Goal: Contribute content: Add original content to the website for others to see

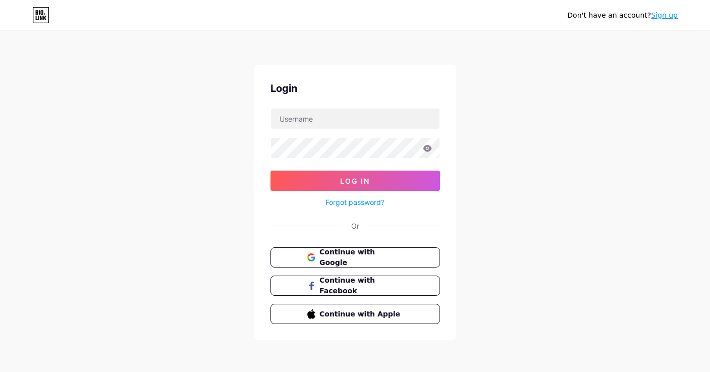
type input "[PERSON_NAME][EMAIL_ADDRESS][PERSON_NAME][DOMAIN_NAME]"
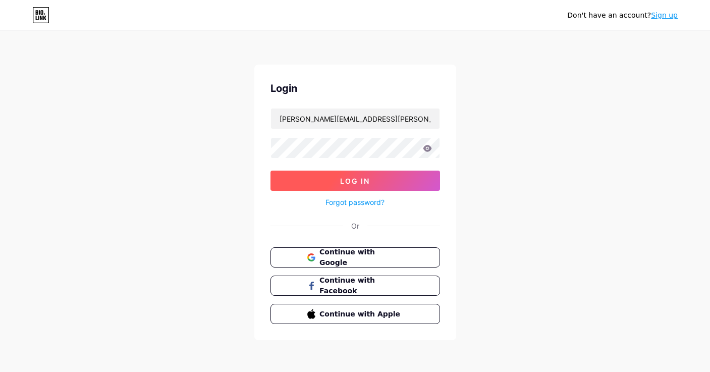
click at [324, 184] on button "Log In" at bounding box center [355, 181] width 170 height 20
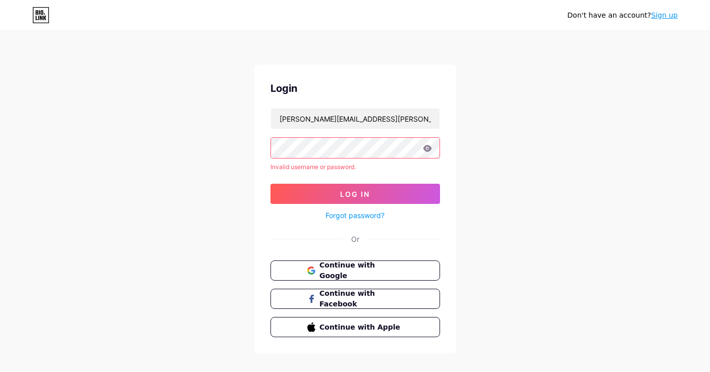
click at [430, 147] on icon at bounding box center [427, 148] width 9 height 7
click at [427, 150] on icon at bounding box center [427, 148] width 9 height 7
click at [426, 150] on icon at bounding box center [427, 148] width 9 height 7
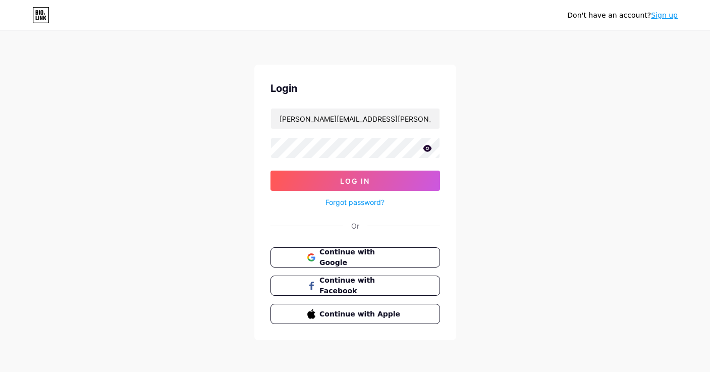
click at [423, 147] on icon at bounding box center [427, 148] width 9 height 7
click at [341, 177] on span "Log In" at bounding box center [355, 181] width 30 height 9
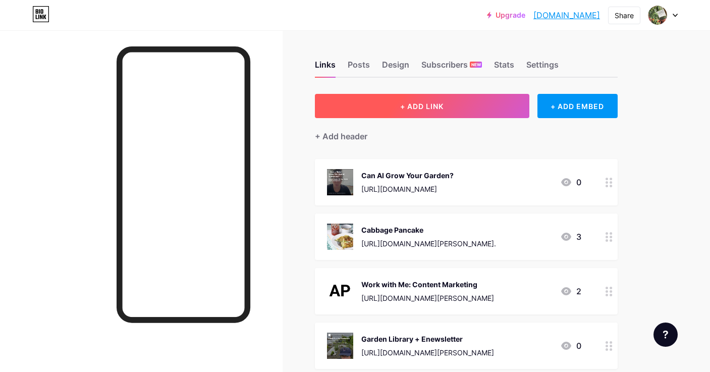
click at [409, 108] on span "+ ADD LINK" at bounding box center [421, 106] width 43 height 9
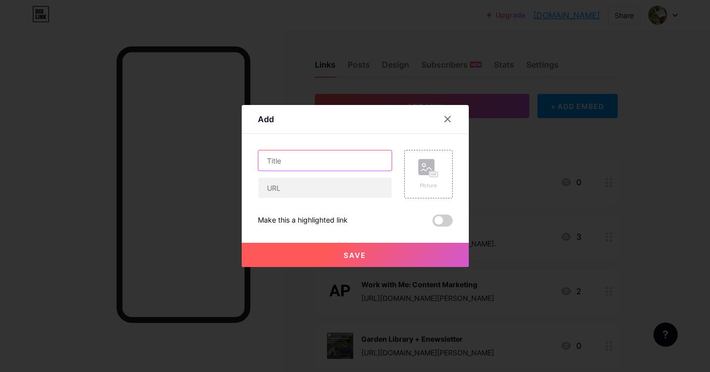
click at [300, 157] on input "text" at bounding box center [324, 160] width 133 height 20
type input "AI, Voice & The Future of Human Speech"
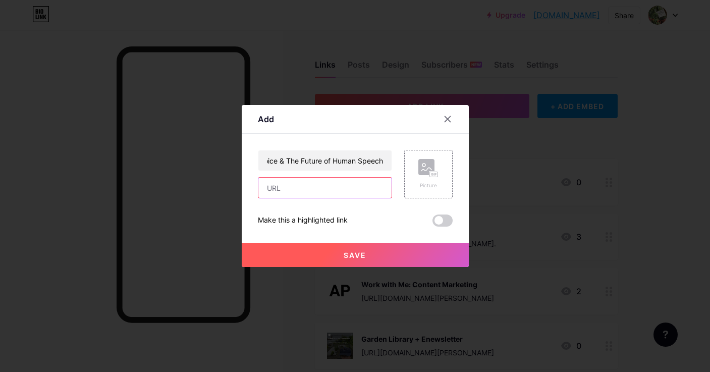
click at [368, 186] on input "text" at bounding box center [324, 188] width 133 height 20
paste input "[URL][DOMAIN_NAME]"
type input "[URL][DOMAIN_NAME]"
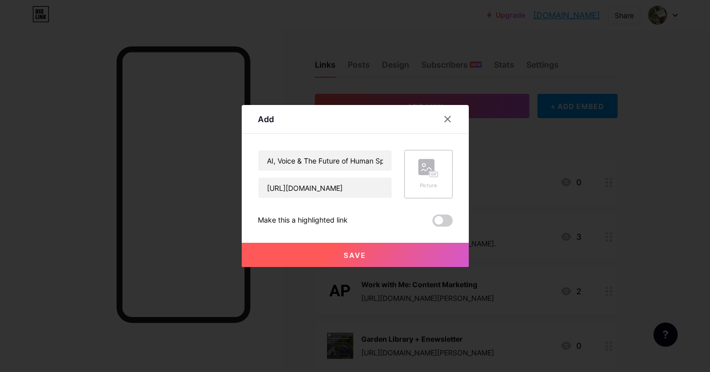
scroll to position [0, 0]
click at [427, 173] on rect at bounding box center [426, 167] width 16 height 16
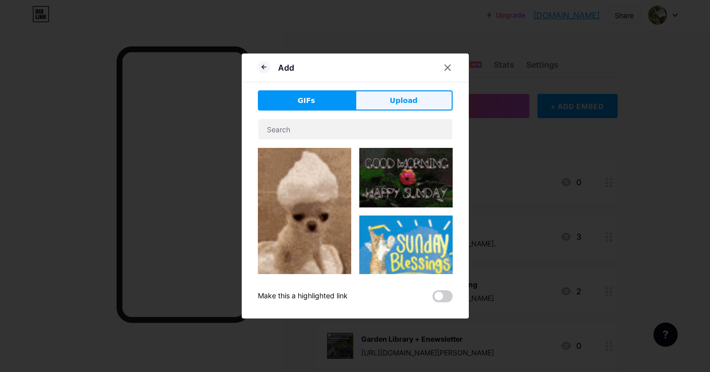
click at [393, 106] on button "Upload" at bounding box center [403, 100] width 97 height 20
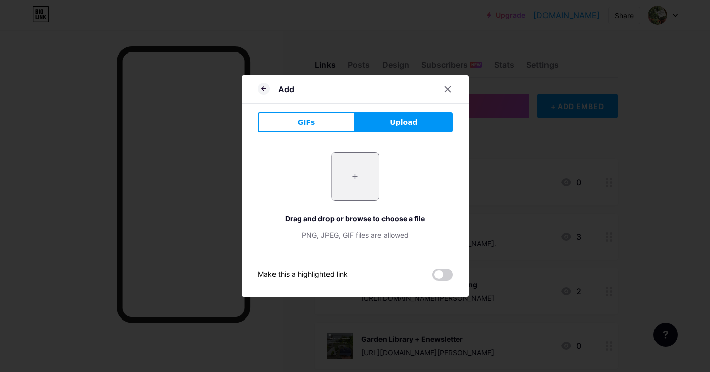
click at [358, 185] on input "file" at bounding box center [354, 176] width 47 height 47
type input "C:\fakepath\Screenshot [DATE] 10.19.27 AM.png"
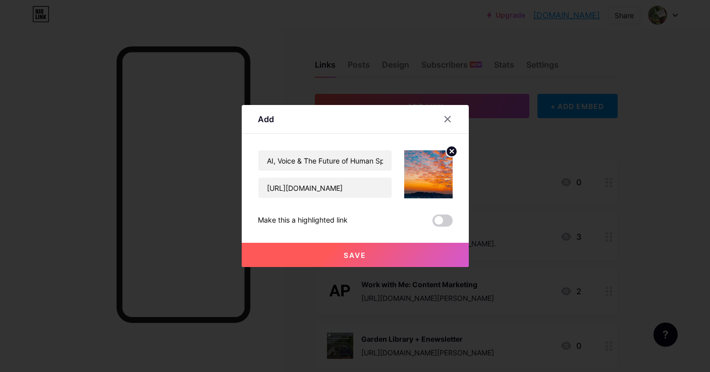
click at [446, 223] on span at bounding box center [442, 220] width 20 height 12
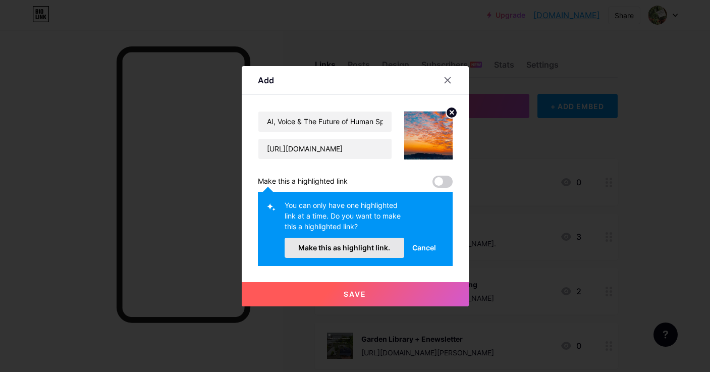
click at [350, 246] on span "Make this as highlight link." at bounding box center [344, 247] width 92 height 9
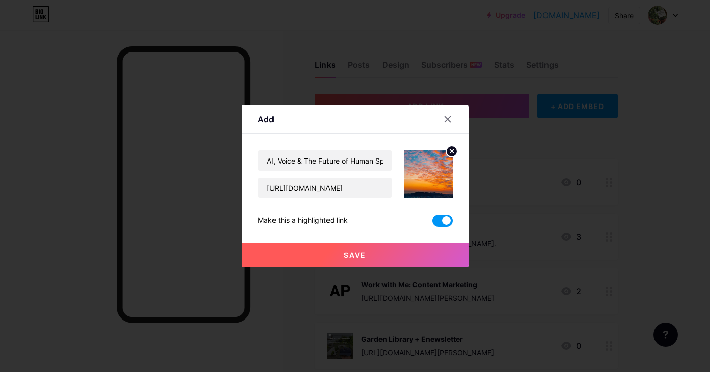
click at [353, 256] on span "Save" at bounding box center [355, 255] width 23 height 9
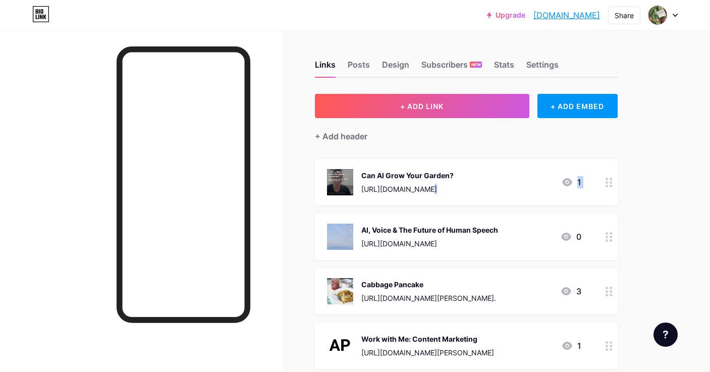
drag, startPoint x: 377, startPoint y: 223, endPoint x: 372, endPoint y: 187, distance: 36.1
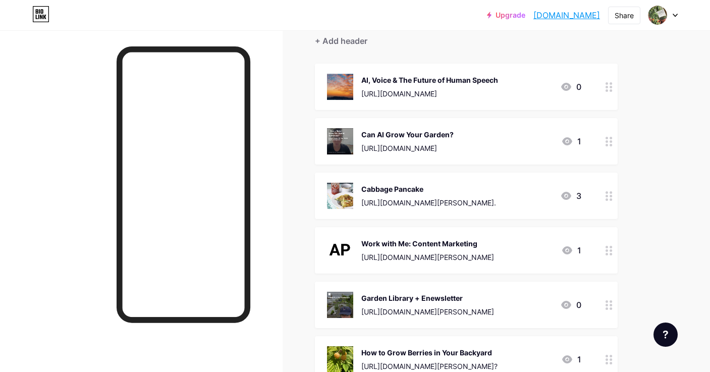
scroll to position [125, 0]
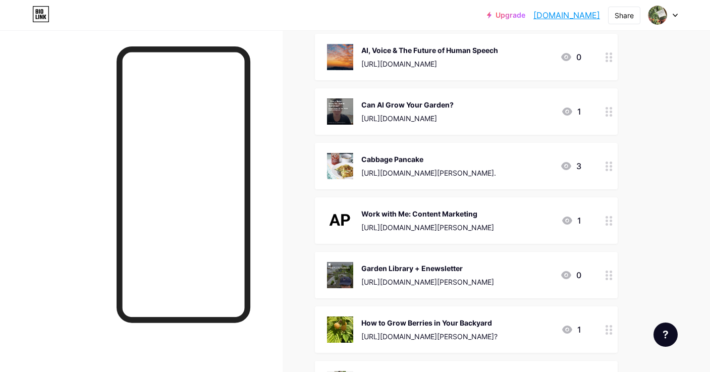
drag, startPoint x: 612, startPoint y: 237, endPoint x: 535, endPoint y: 9, distance: 240.6
